Goal: Communication & Community: Participate in discussion

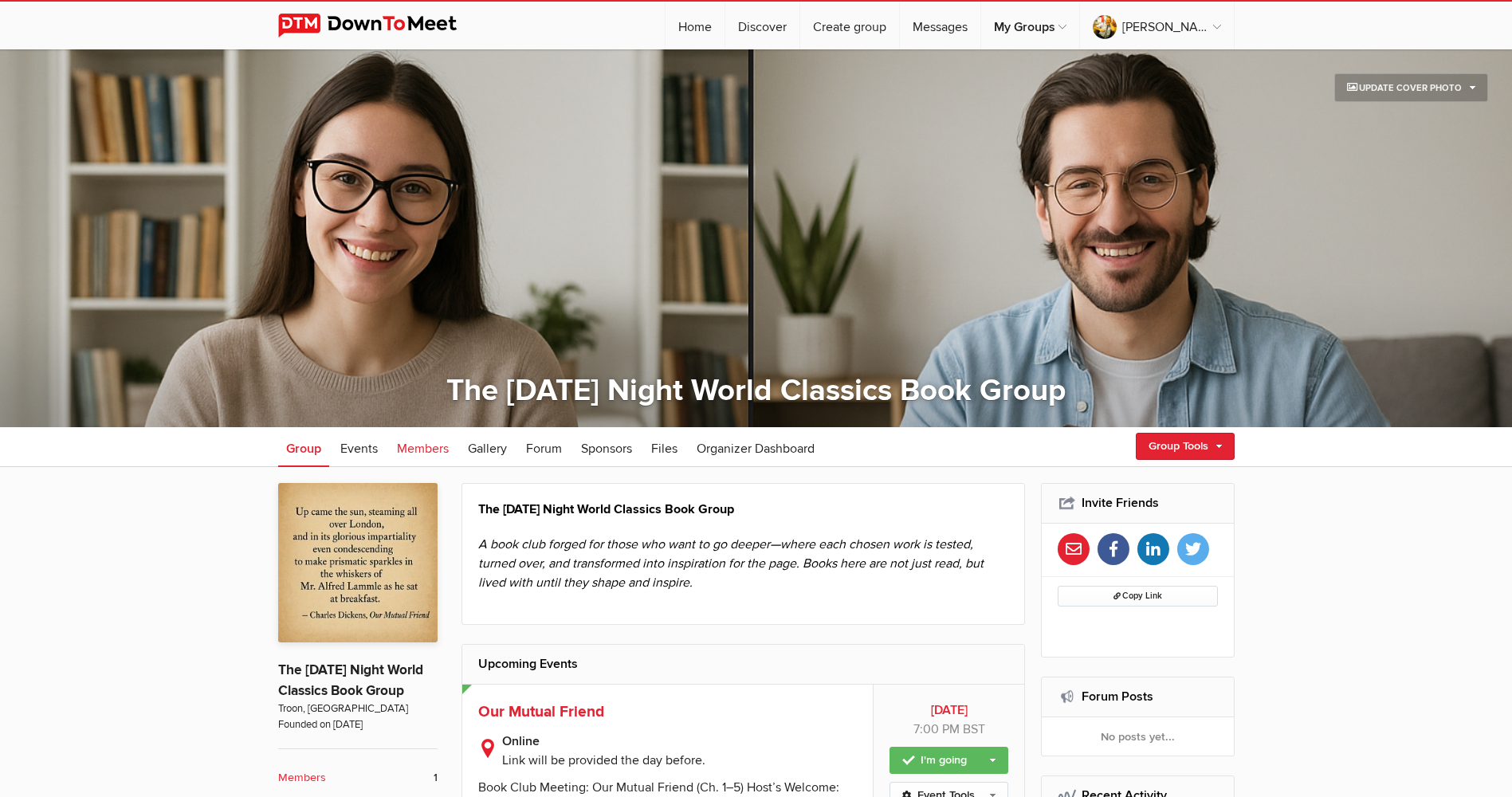
click at [413, 444] on span "Members" at bounding box center [422, 448] width 52 height 16
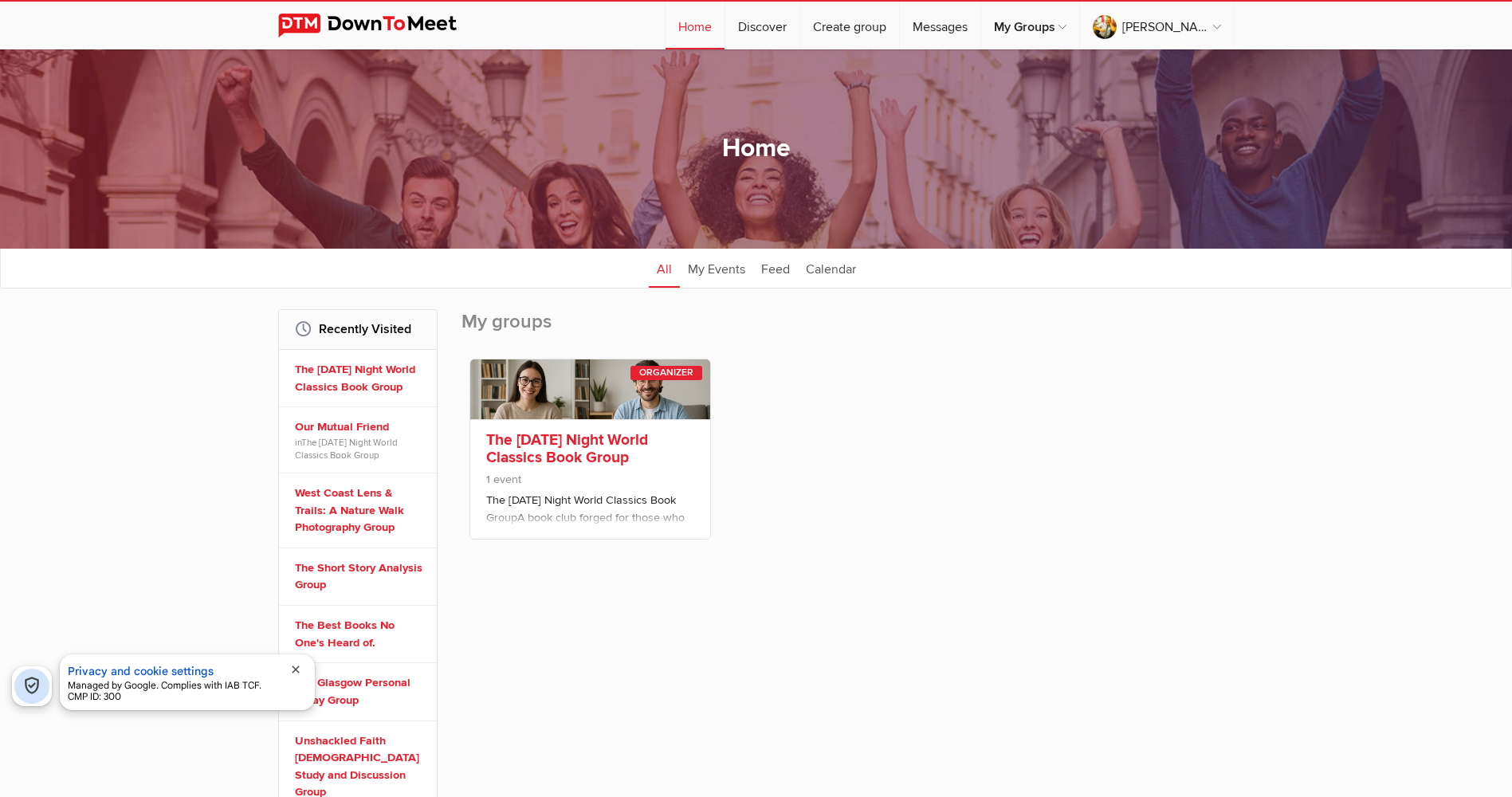
click at [596, 435] on link "The [DATE] Night World Classics Book Group" at bounding box center [567, 448] width 162 height 37
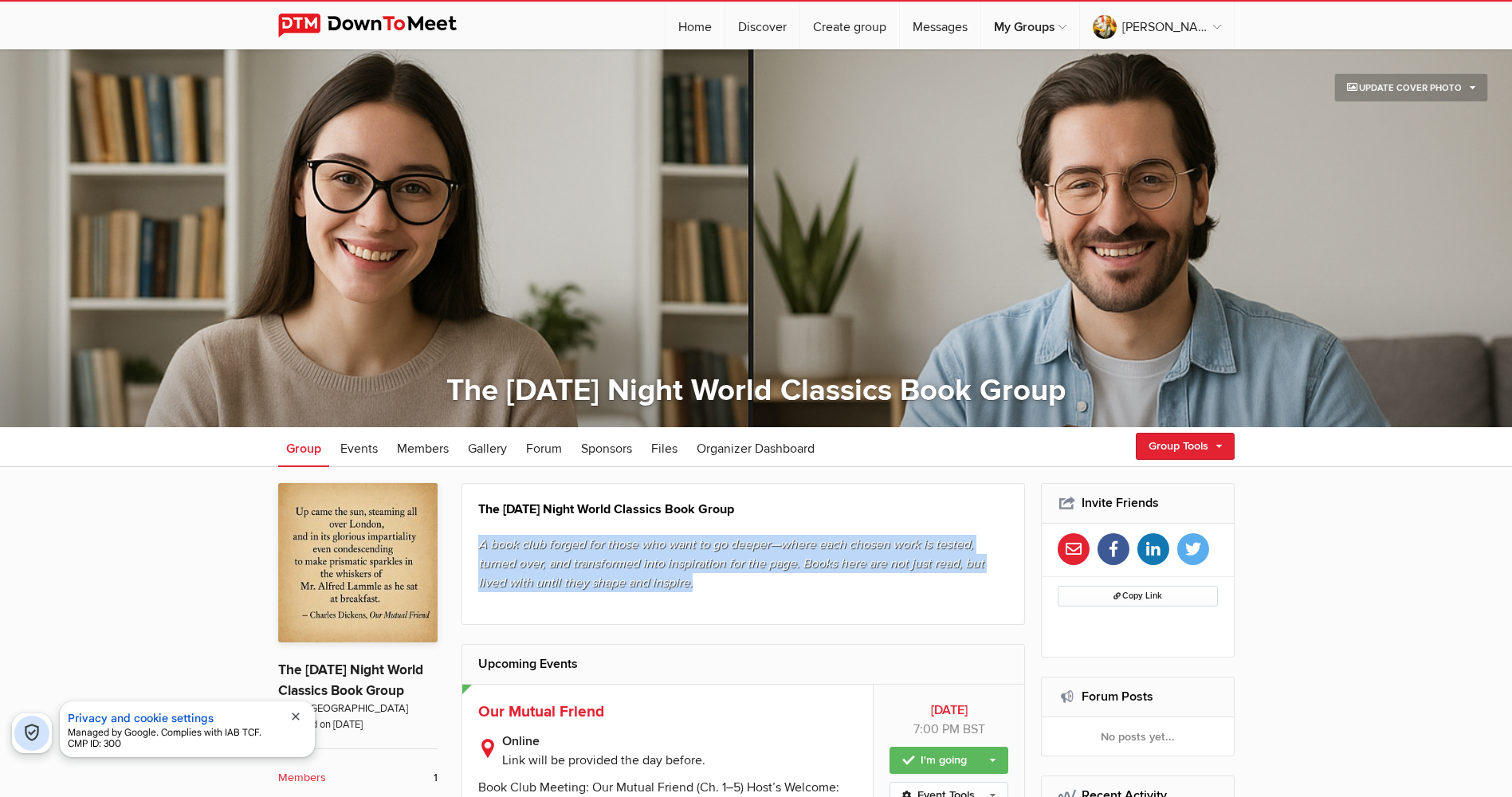
drag, startPoint x: 478, startPoint y: 539, endPoint x: 738, endPoint y: 588, distance: 264.6
click at [738, 588] on p "A book club forged for those who want to go deeper—where each chosen work is te…" at bounding box center [743, 563] width 530 height 57
copy em "A book club forged for those who want to go deeper—where each chosen work is te…"
drag, startPoint x: 1508, startPoint y: 278, endPoint x: 1515, endPoint y: 364, distance: 86.3
click at [1511, 368] on html "☰ [PERSON_NAME] Home Discover Create group Messages My Groups My Groups The [DA…" at bounding box center [756, 398] width 1512 height 797
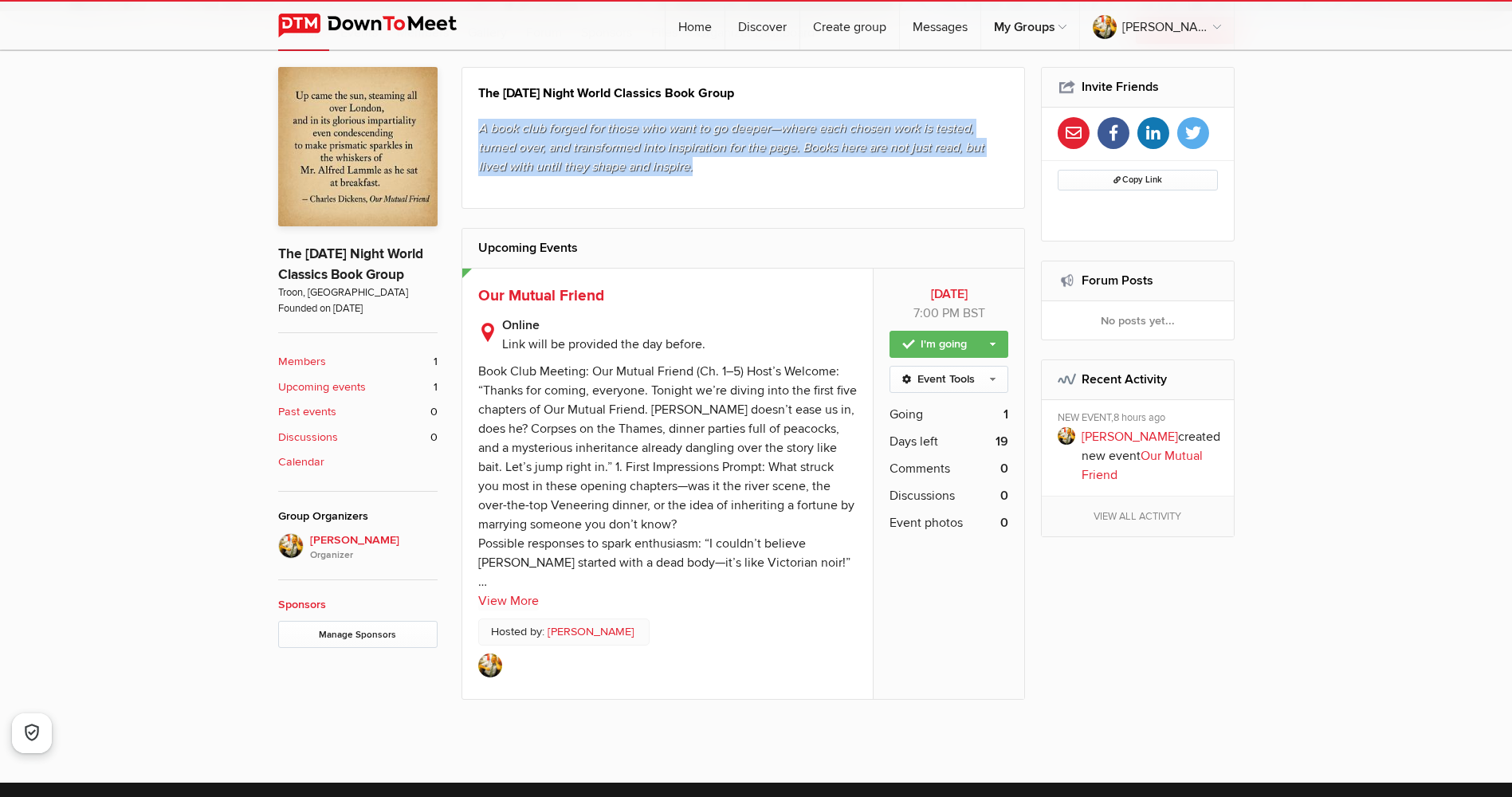
scroll to position [434, 0]
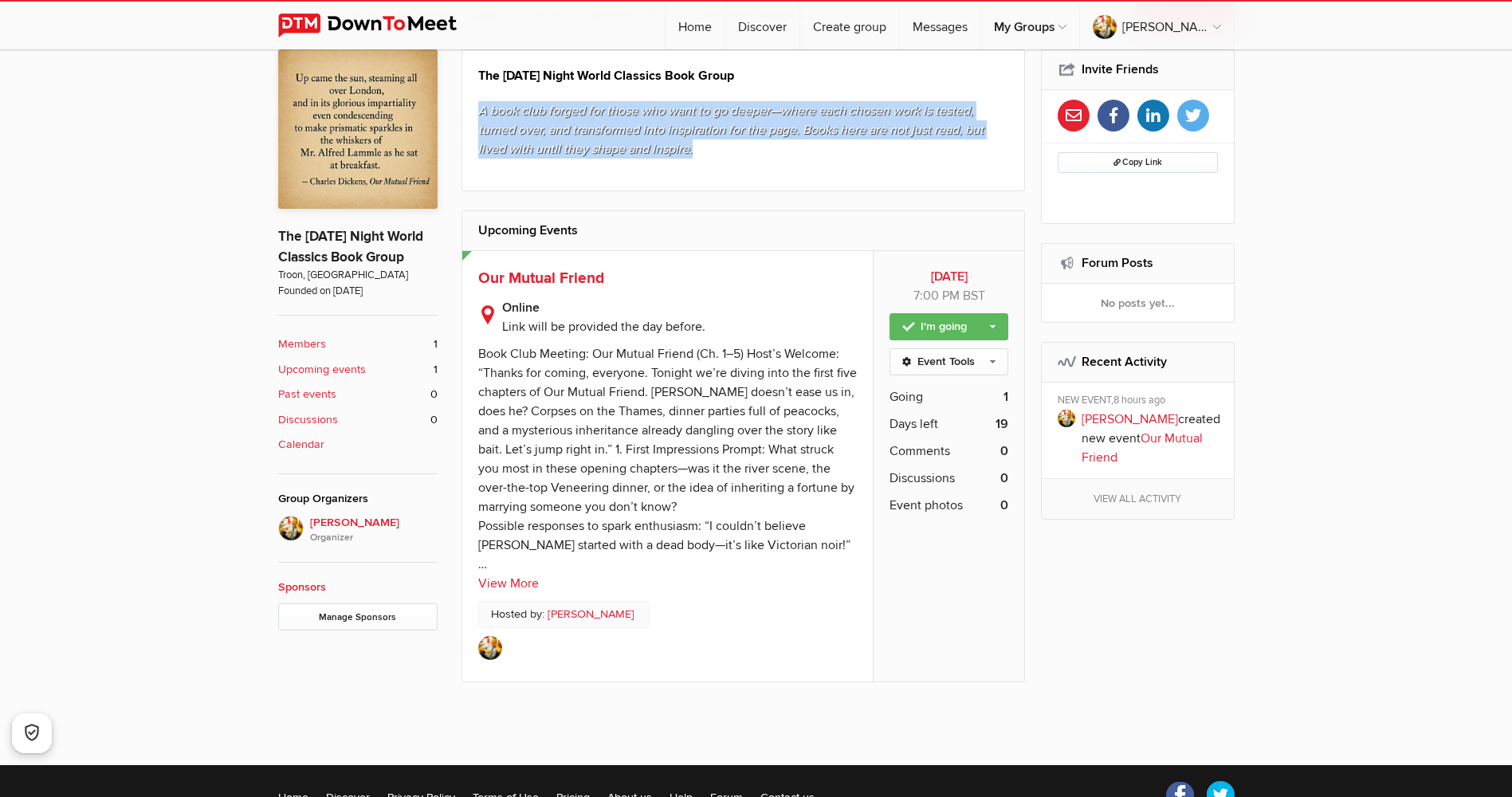
click at [720, 169] on div "The [DATE] Night World Classics Book Group A book club forged for those who wan…" at bounding box center [743, 119] width 564 height 142
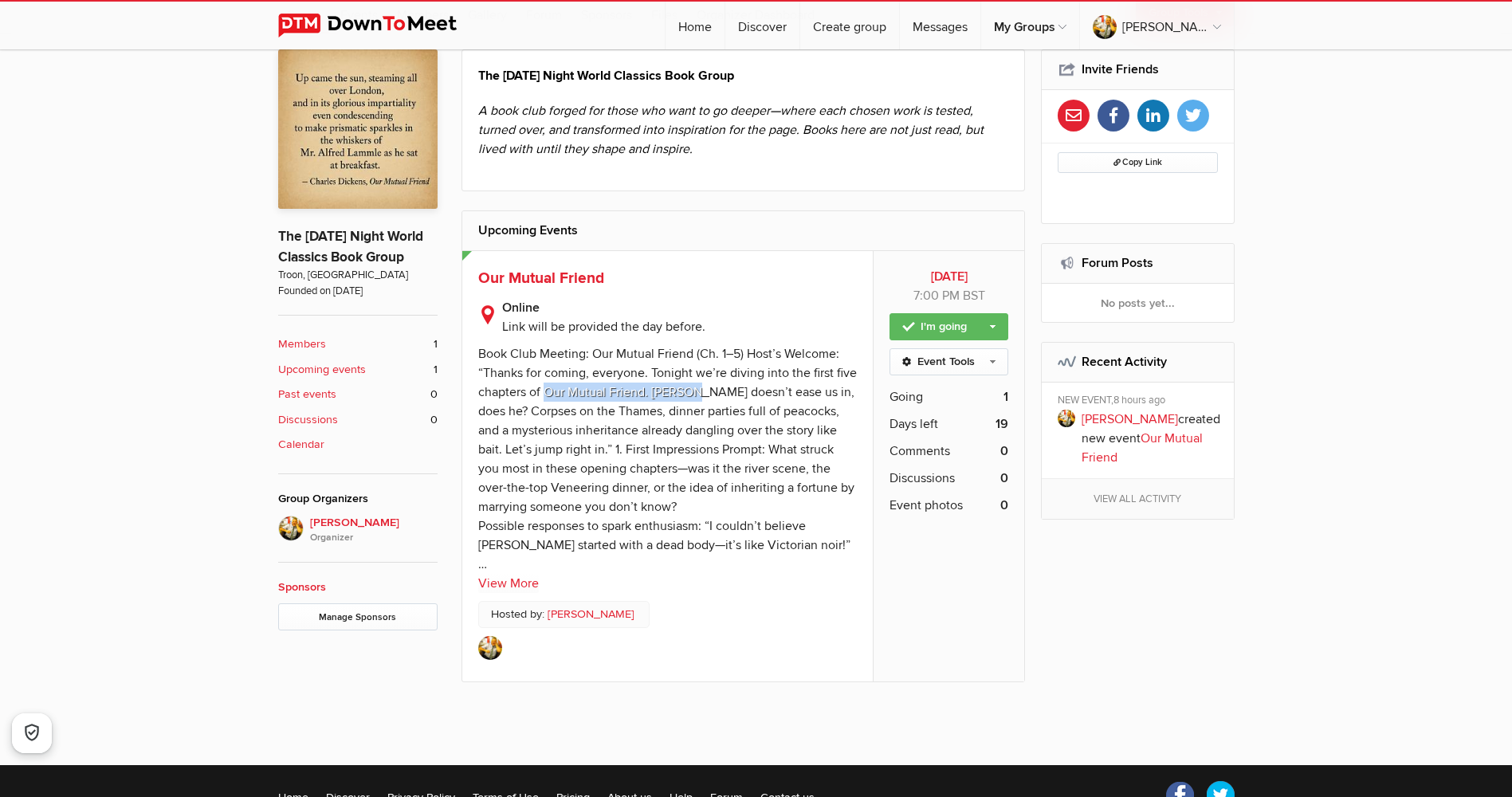
drag, startPoint x: 544, startPoint y: 390, endPoint x: 695, endPoint y: 384, distance: 151.1
click at [695, 384] on div "Book Club Meeting: Our Mutual Friend (Ch. 1–5) Host’s Welcome: “Thanks for comi…" at bounding box center [667, 459] width 378 height 227
copy div "Our Mutual Friend. [PERSON_NAME]"
click at [301, 338] on b "Members" at bounding box center [302, 344] width 47 height 17
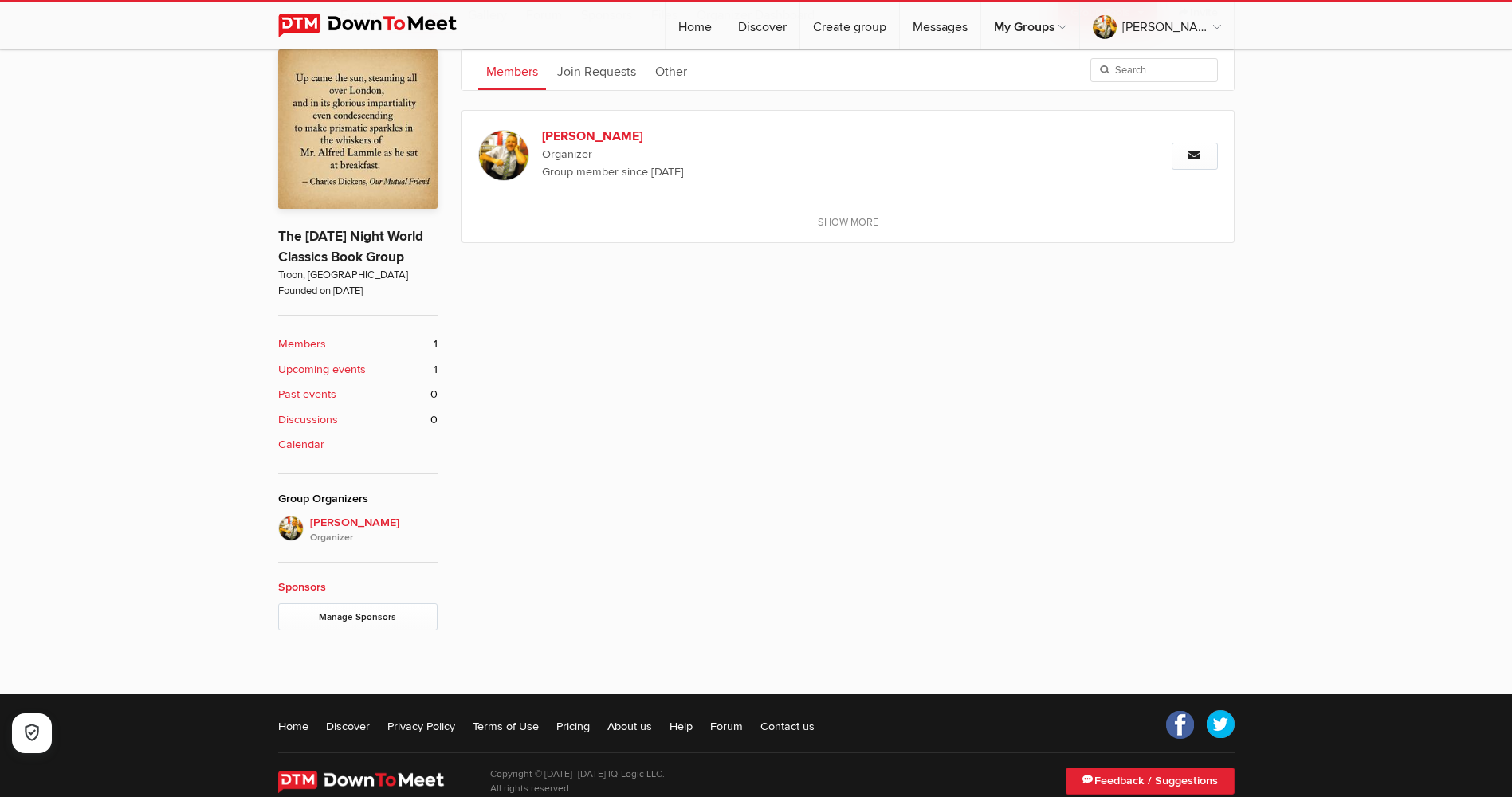
scroll to position [427, 0]
